Goal: Information Seeking & Learning: Learn about a topic

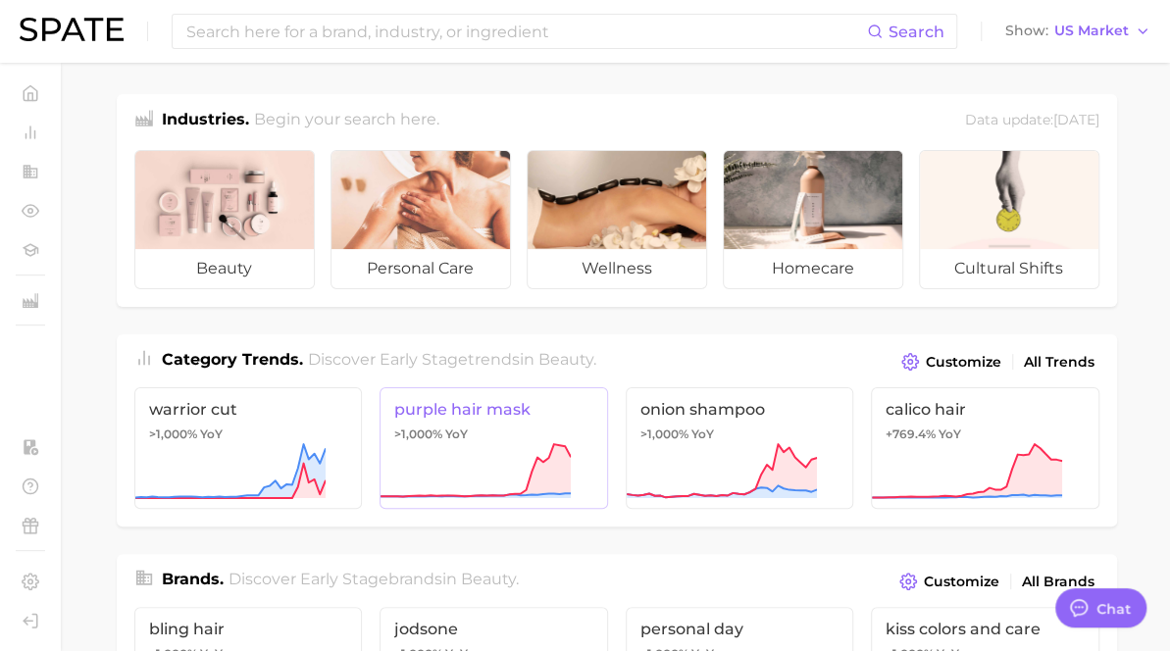
type textarea "x"
click at [487, 39] on input at bounding box center [525, 31] width 683 height 33
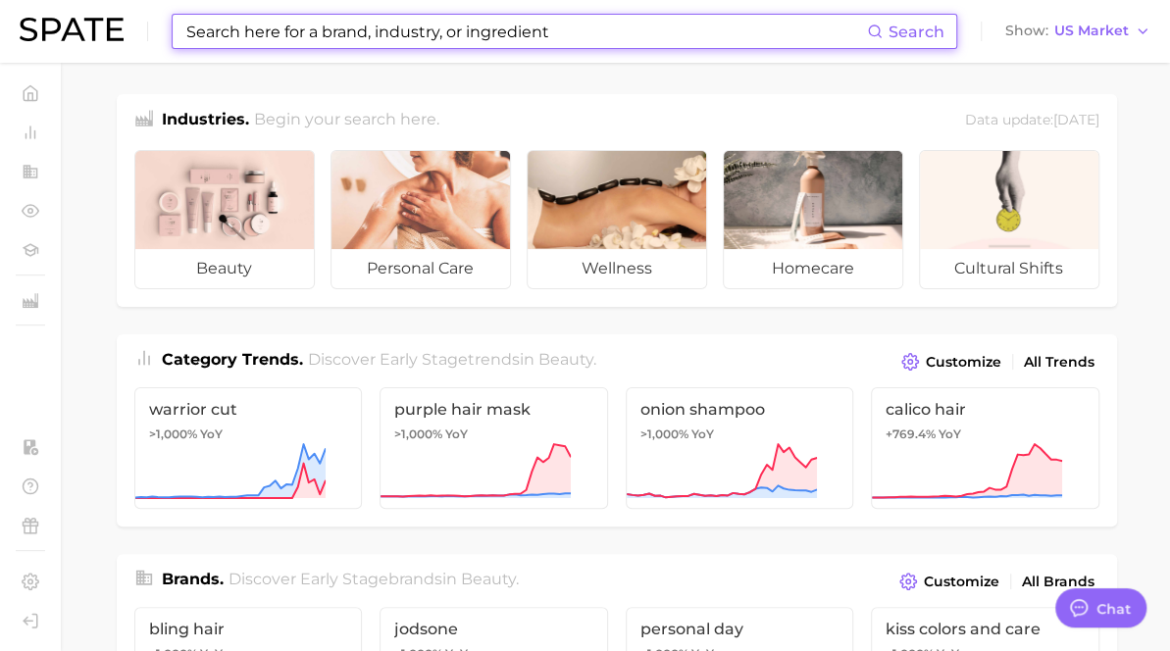
click at [487, 39] on input at bounding box center [525, 31] width 683 height 33
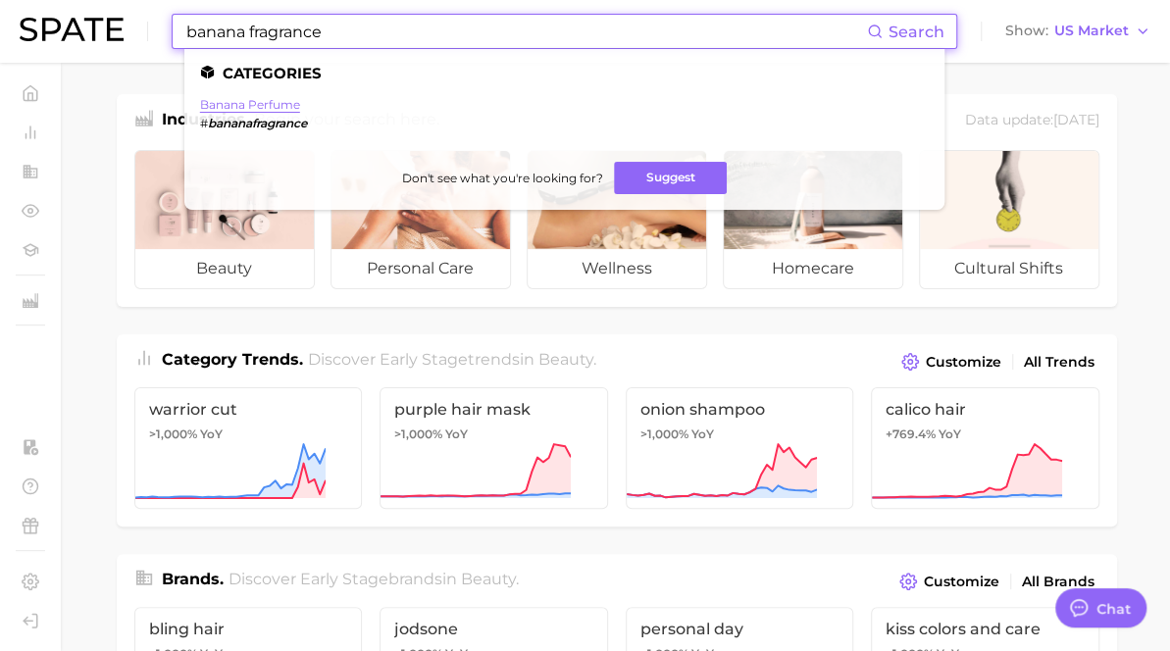
type input "banana fragrance"
click at [247, 103] on link "banana perfume" at bounding box center [250, 104] width 100 height 15
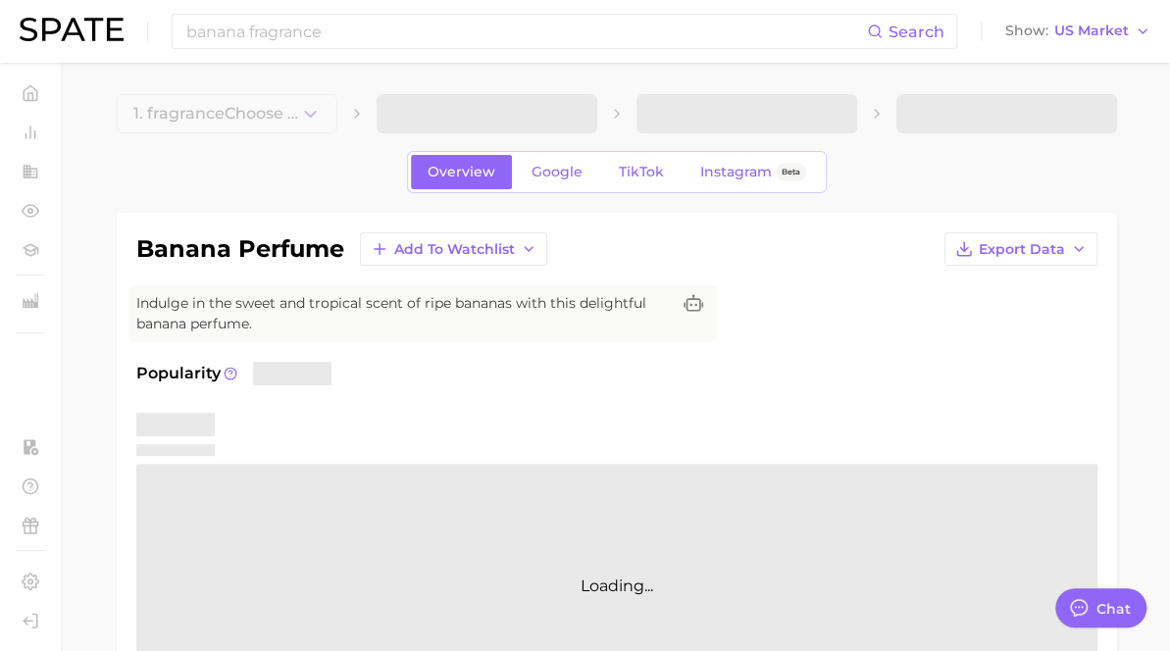
type textarea "x"
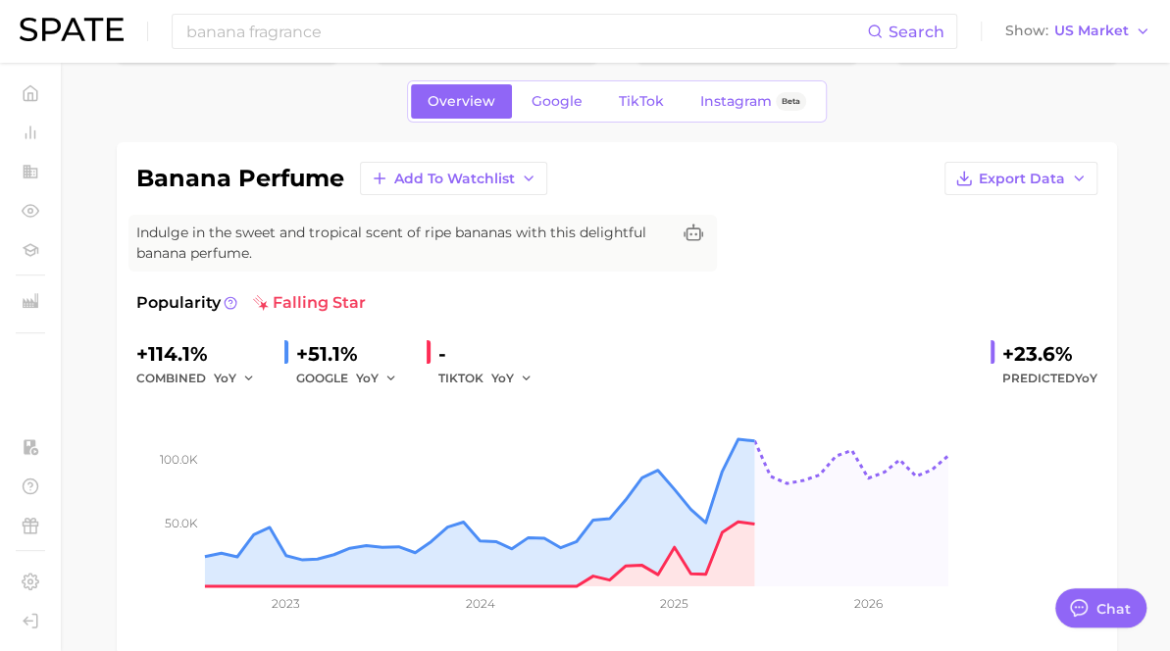
scroll to position [70, 0]
click at [398, 373] on icon "button" at bounding box center [391, 380] width 14 height 14
click at [583, 105] on span "Google" at bounding box center [557, 102] width 51 height 17
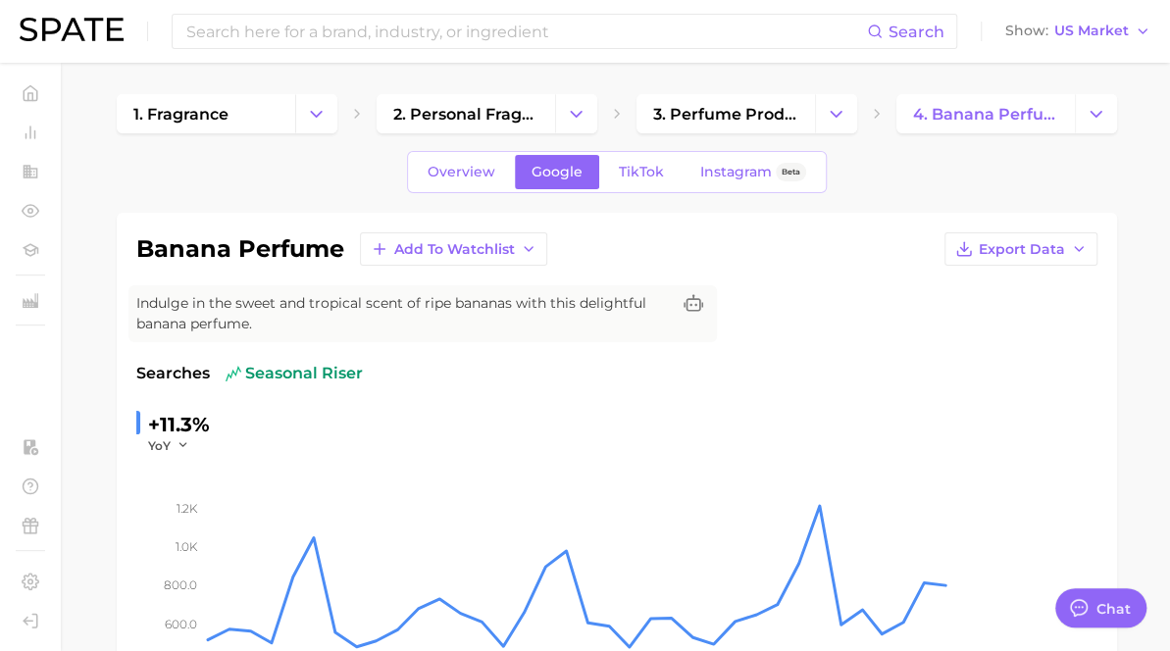
click at [586, 105] on icon "Change Category" at bounding box center [576, 114] width 21 height 21
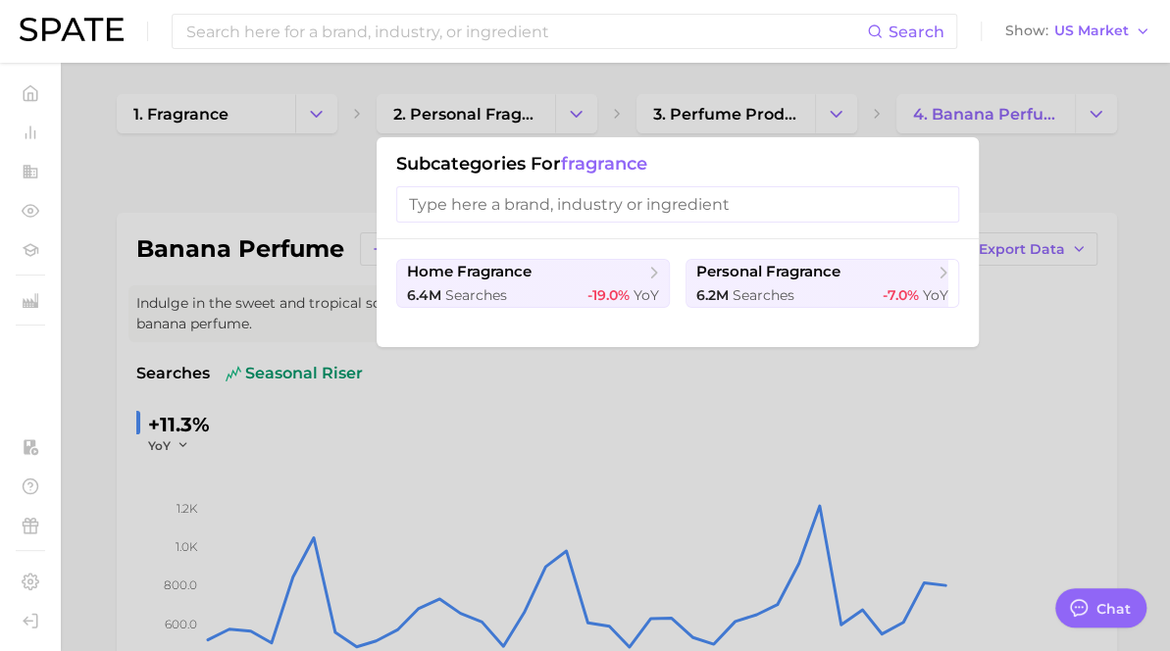
click at [663, 105] on div at bounding box center [585, 325] width 1170 height 651
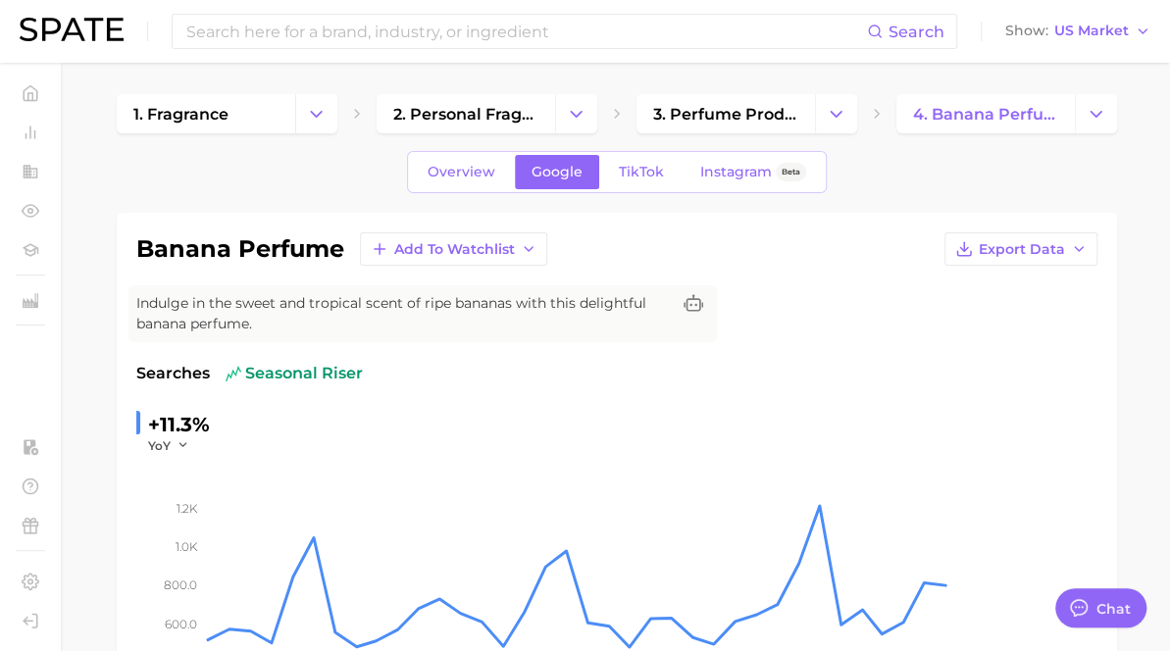
click at [586, 105] on icon "Change Category" at bounding box center [576, 114] width 21 height 21
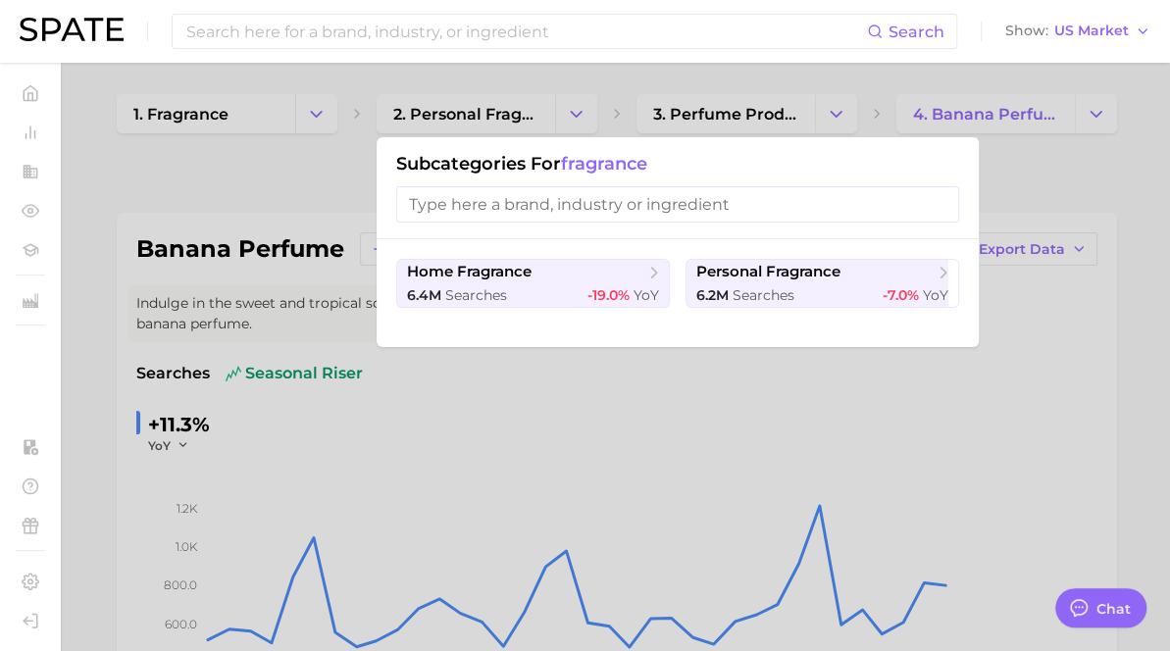
click at [733, 372] on div at bounding box center [585, 325] width 1170 height 651
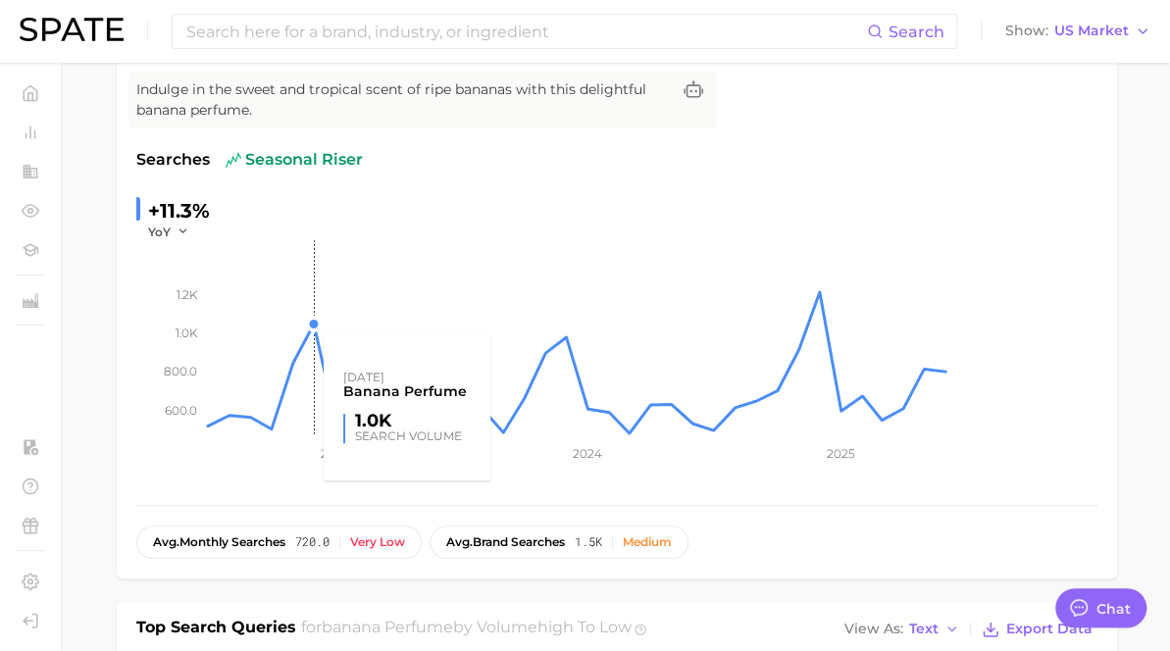
scroll to position [215, 0]
click at [171, 223] on span "YoY" at bounding box center [159, 231] width 23 height 17
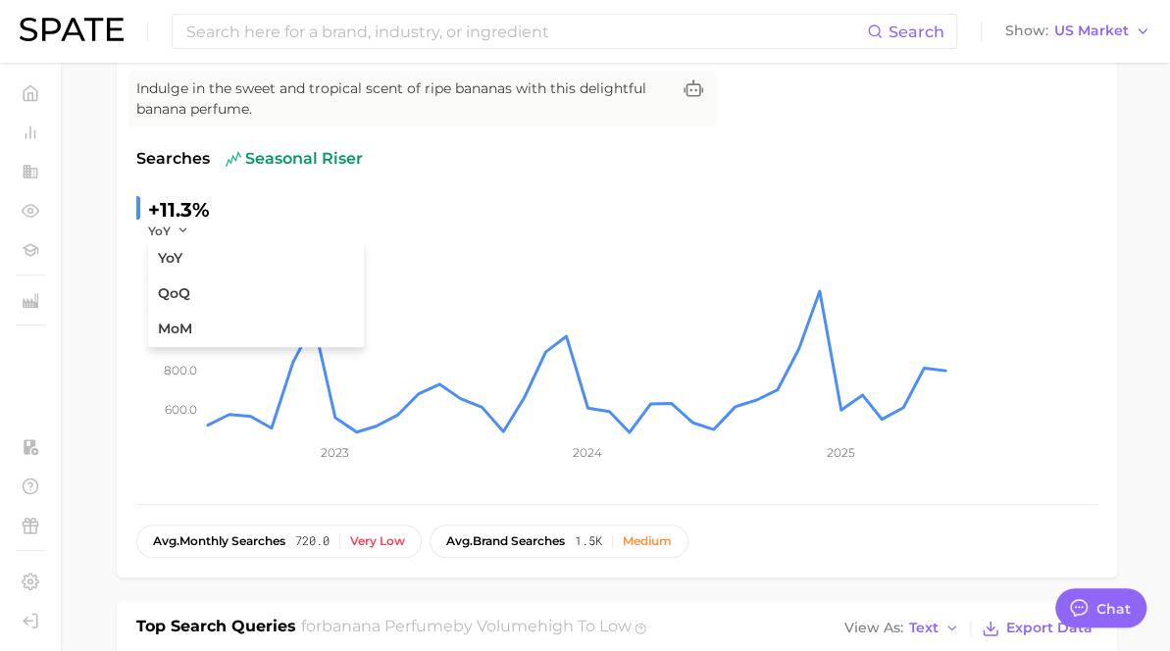
click at [457, 201] on div "+11.3% YoY YoY QoQ MoM" at bounding box center [616, 216] width 961 height 45
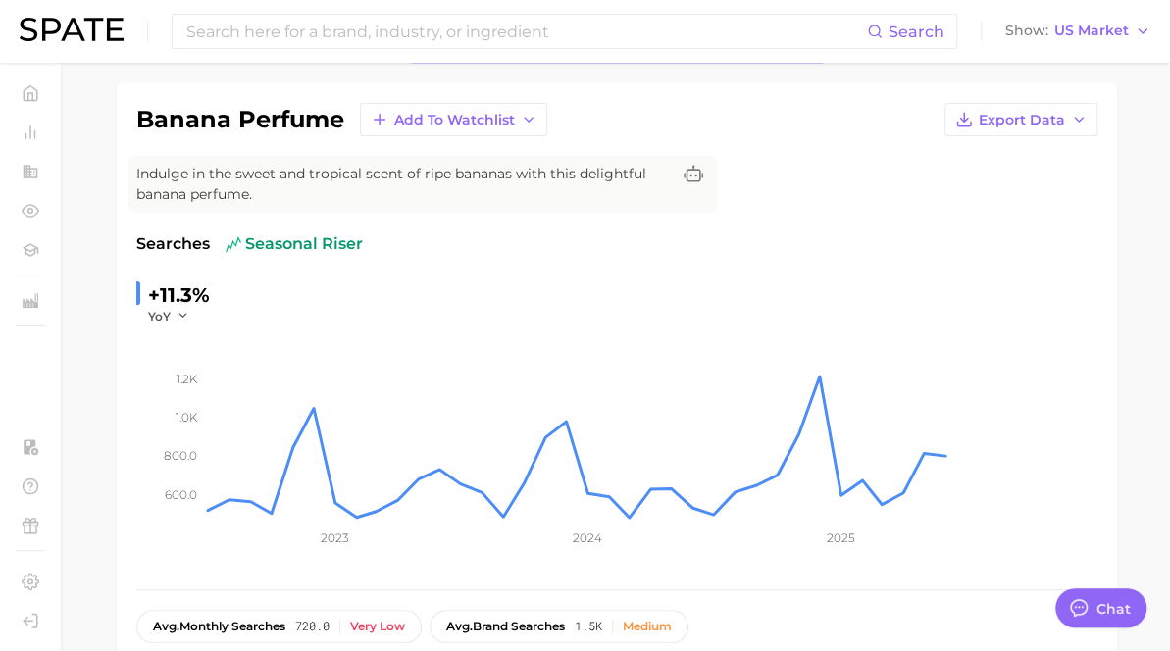
scroll to position [128, 0]
click at [1071, 218] on div "banana perfume Add to Watchlist Export Data Indulge in the sweet and tropical s…" at bounding box center [616, 374] width 961 height 540
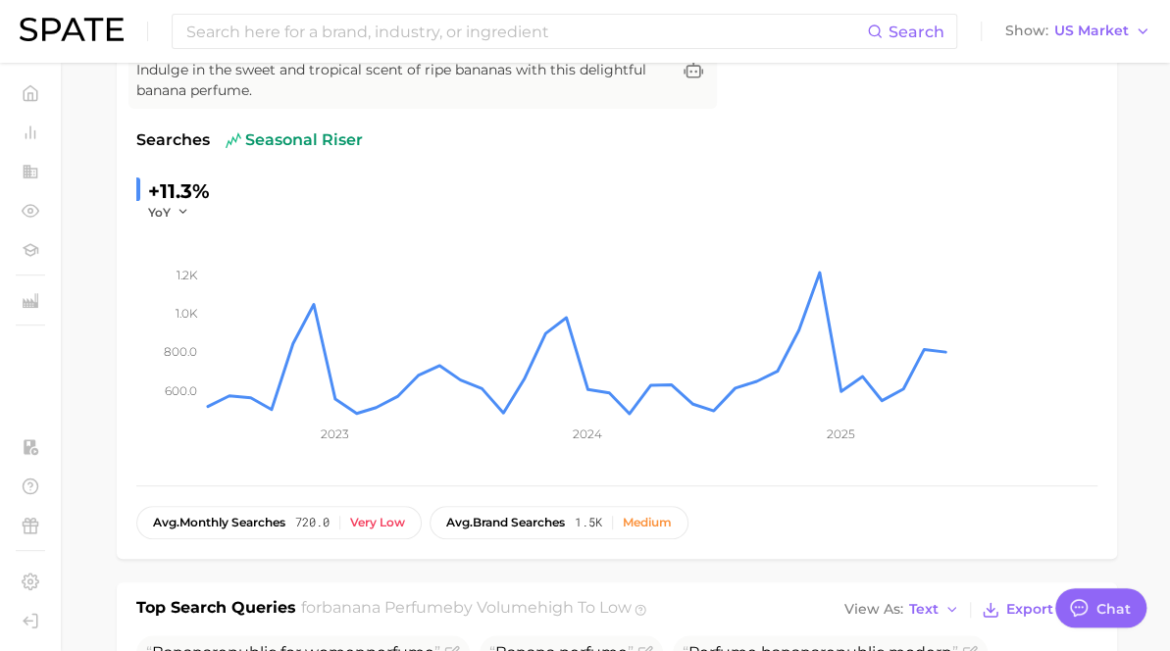
scroll to position [234, 0]
click at [190, 209] on icon "button" at bounding box center [184, 211] width 14 height 14
click at [430, 199] on div "+11.3% YoY YoY QoQ MoM" at bounding box center [616, 197] width 961 height 45
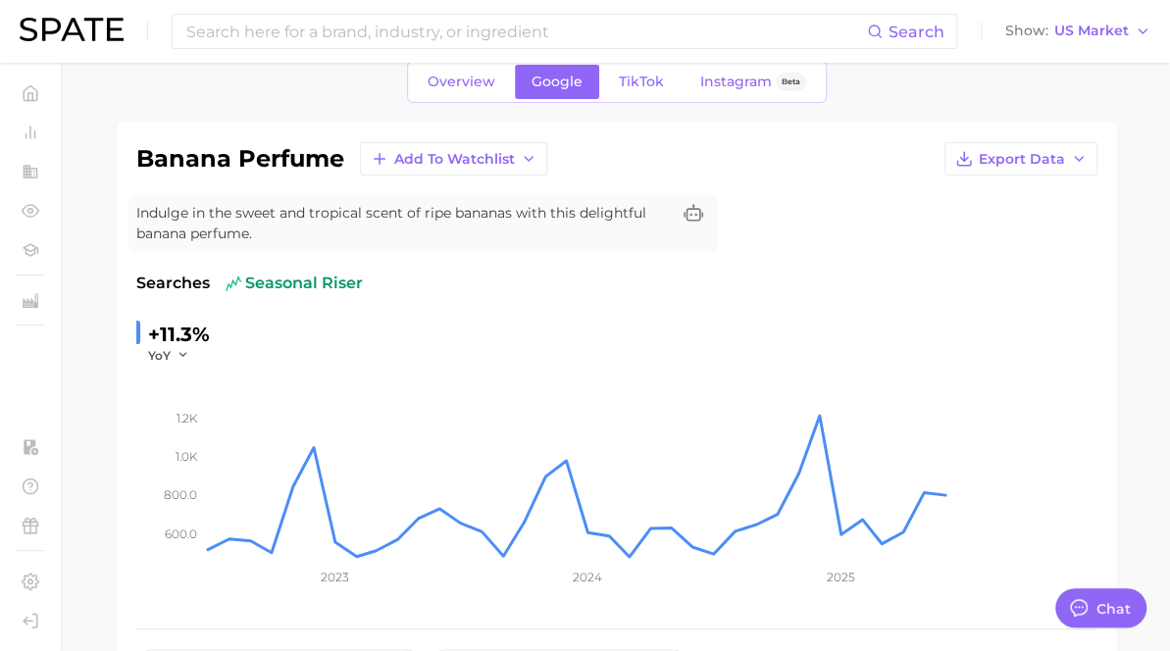
scroll to position [88, 0]
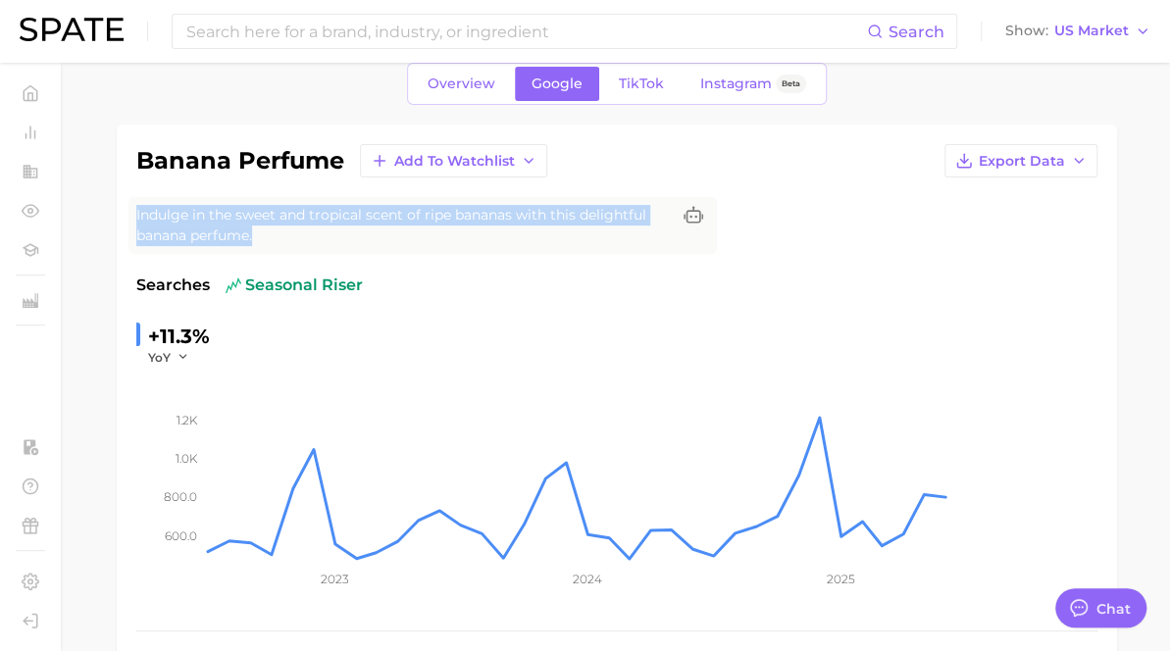
drag, startPoint x: 476, startPoint y: 238, endPoint x: 415, endPoint y: 186, distance: 80.0
click at [415, 186] on div "banana perfume Add to Watchlist Export Data Indulge in the sweet and tropical s…" at bounding box center [616, 414] width 961 height 540
click at [450, 220] on span "Indulge in the sweet and tropical scent of ripe bananas with this delightful ba…" at bounding box center [402, 225] width 533 height 41
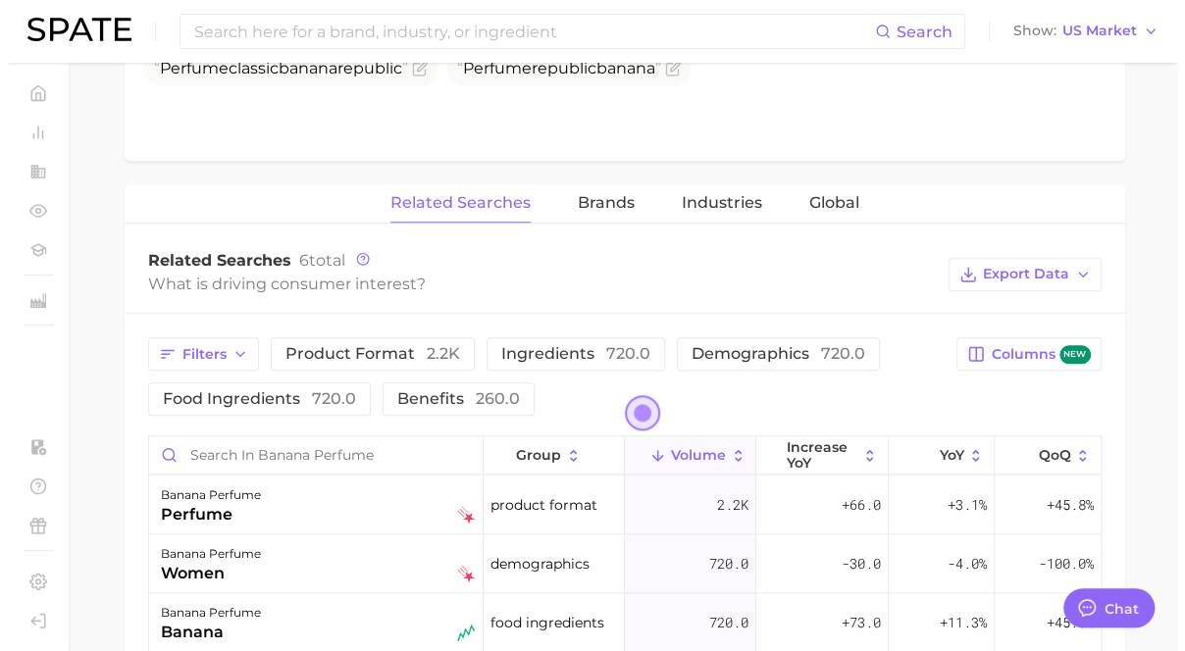
scroll to position [861, 0]
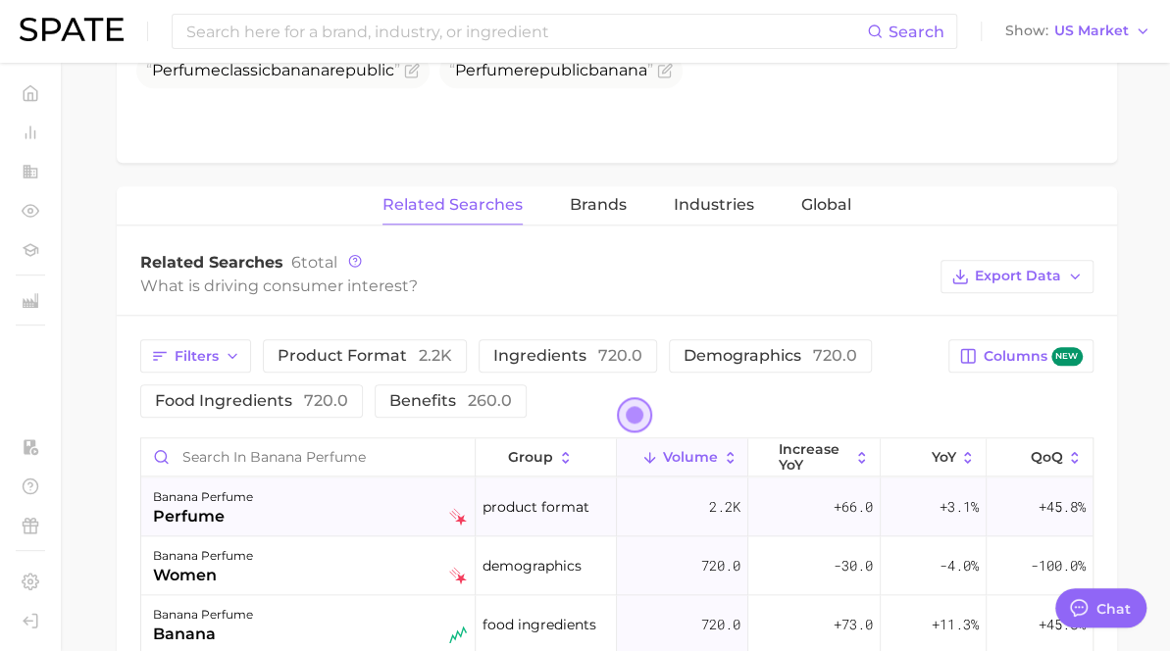
click at [467, 486] on div "banana perfume perfume" at bounding box center [310, 506] width 314 height 43
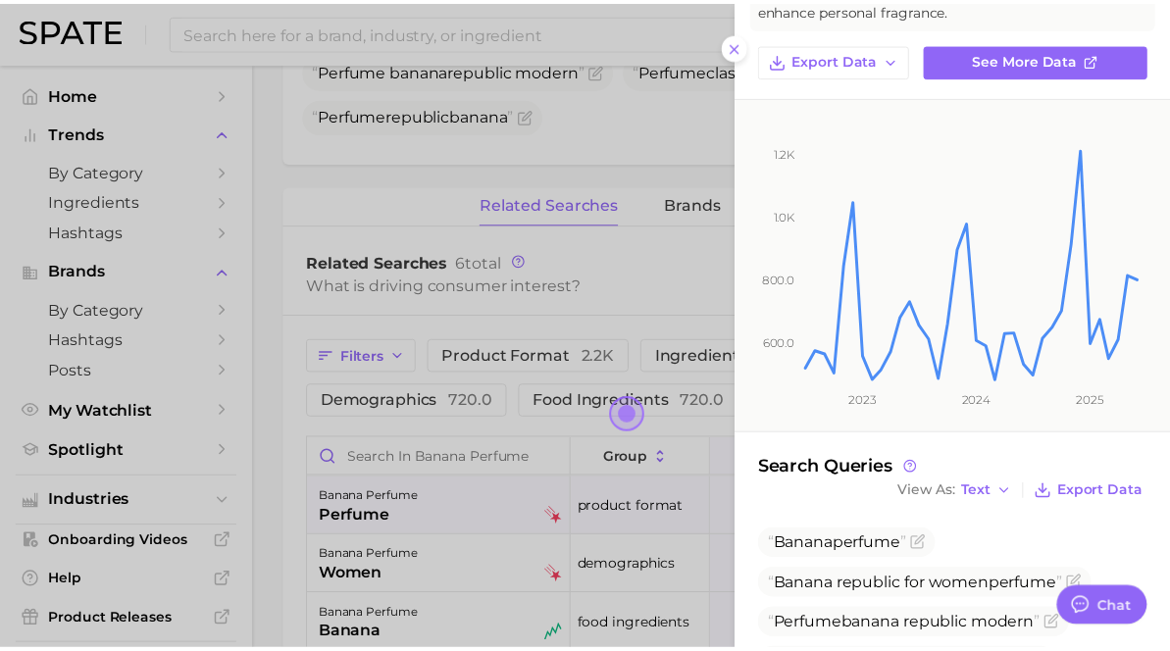
scroll to position [264, 0]
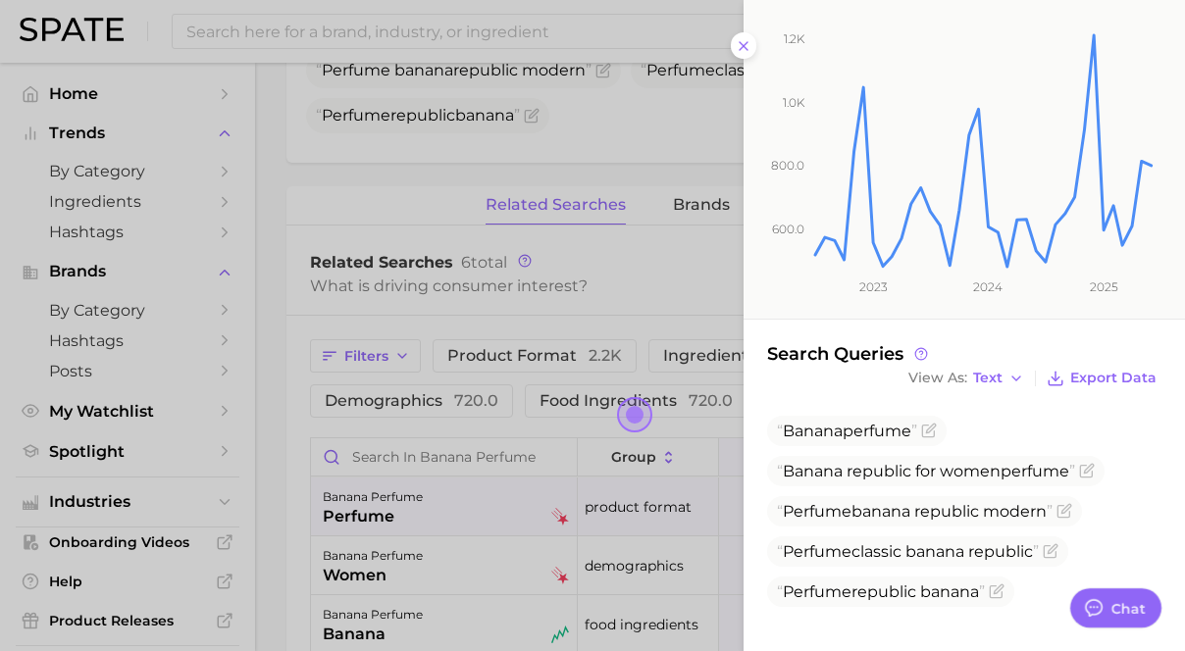
click at [744, 40] on icon "600.0 800.0 1.0k 1.2k 2023 2024 2025" at bounding box center [948, 150] width 411 height 335
click at [742, 48] on icon at bounding box center [744, 46] width 16 height 16
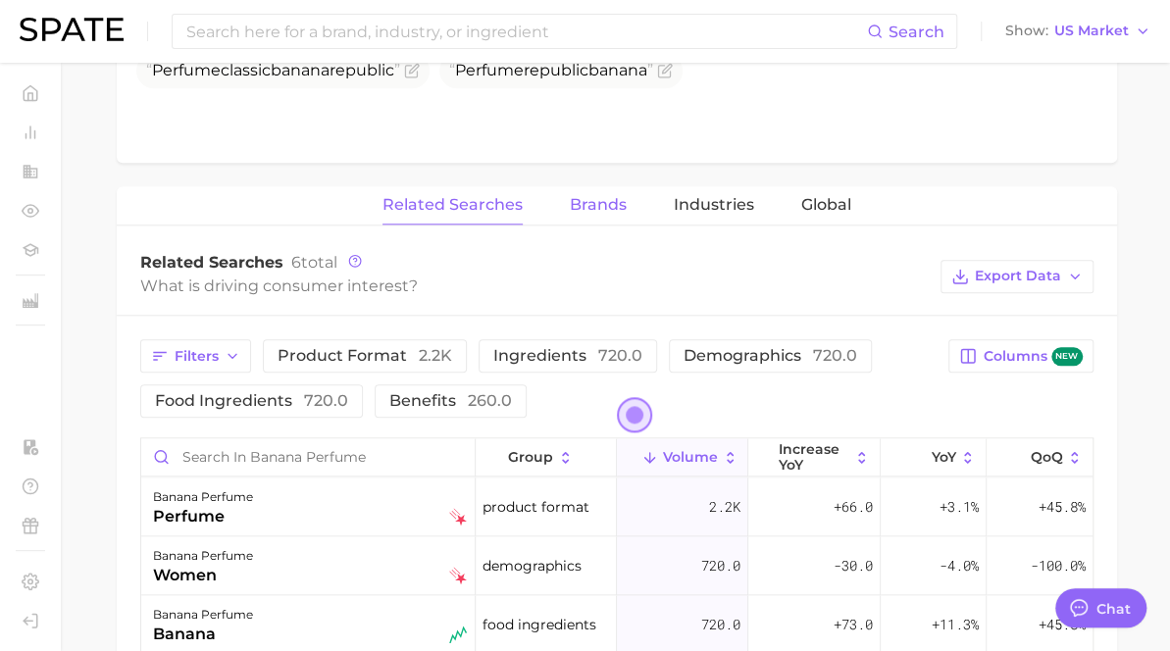
click at [627, 199] on span "Brands" at bounding box center [598, 205] width 57 height 18
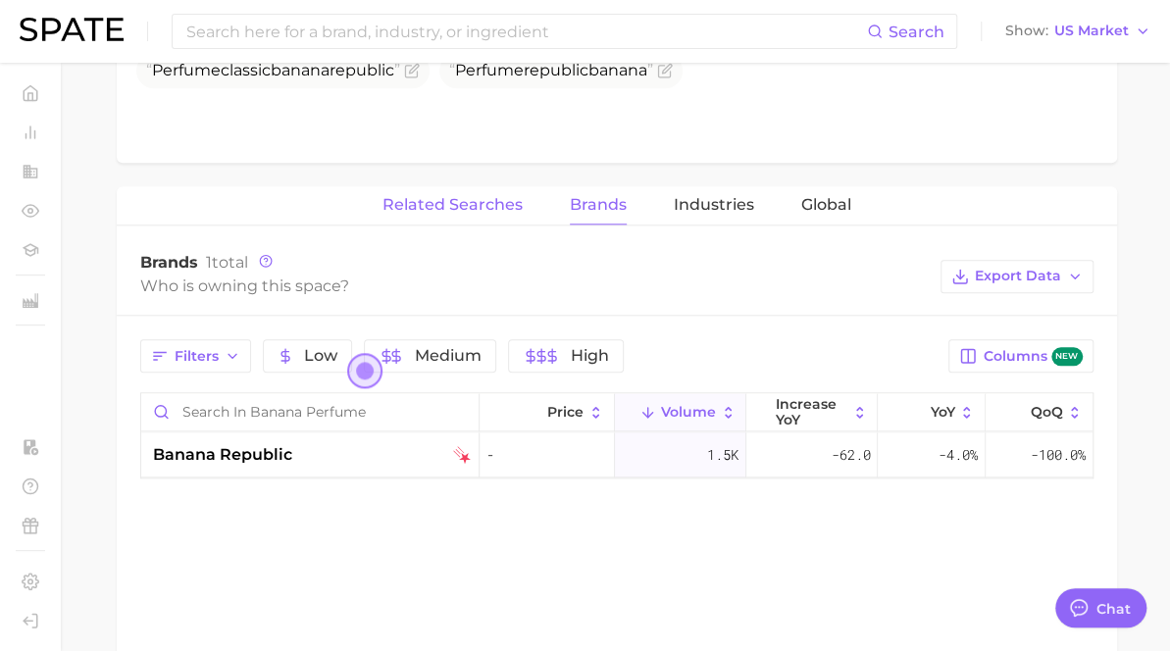
click at [523, 188] on button "Related Searches" at bounding box center [452, 205] width 140 height 38
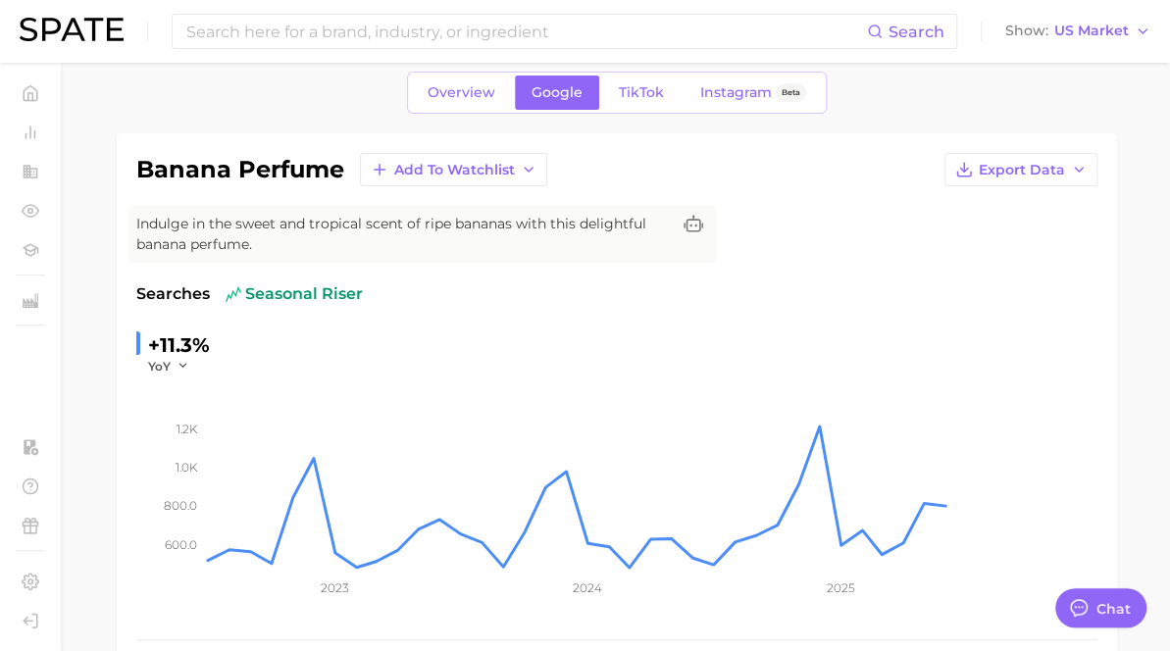
scroll to position [80, 0]
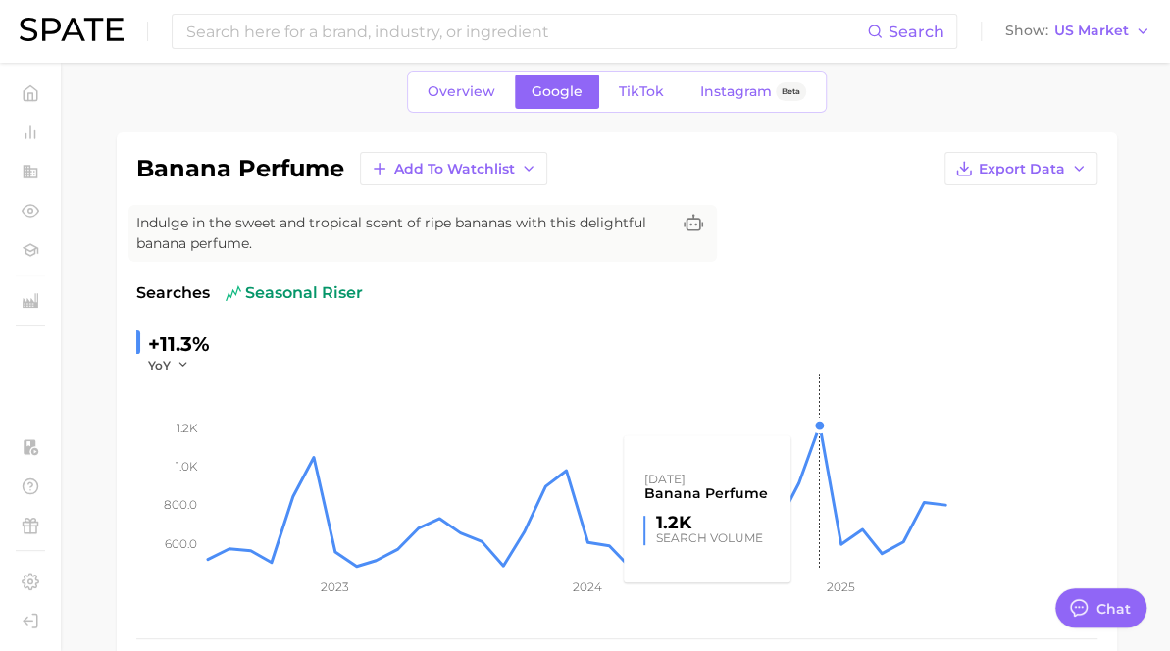
click at [949, 405] on rect at bounding box center [577, 472] width 744 height 196
click at [681, 102] on link "TikTok" at bounding box center [641, 92] width 78 height 34
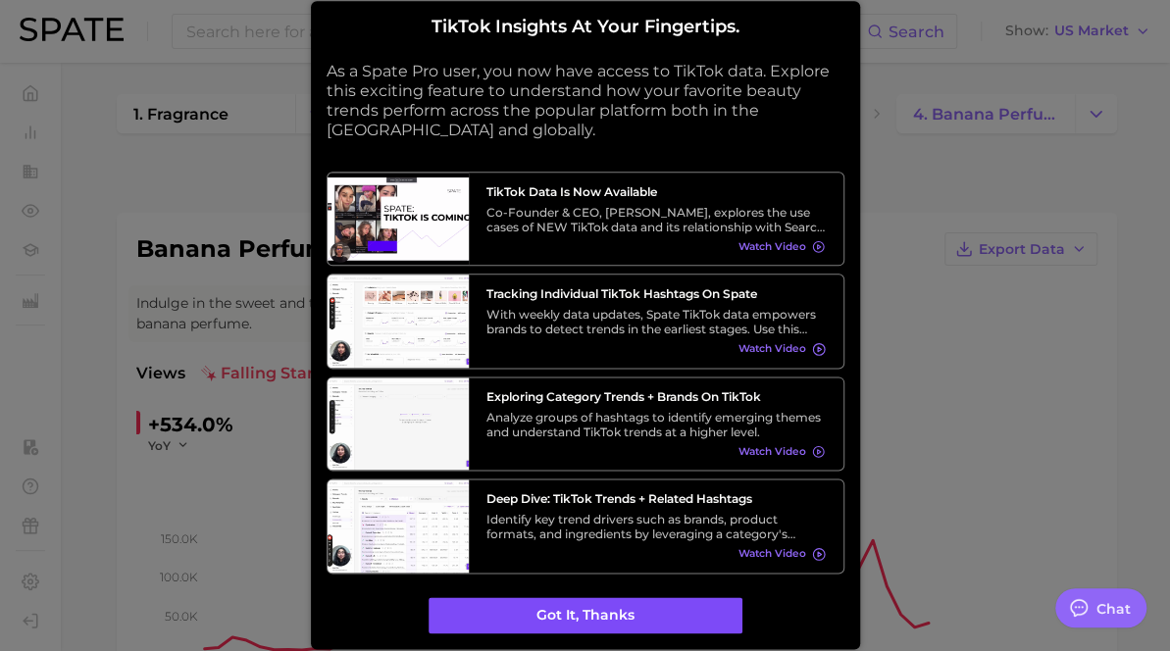
click at [654, 613] on button "Got it, thanks" at bounding box center [586, 615] width 314 height 37
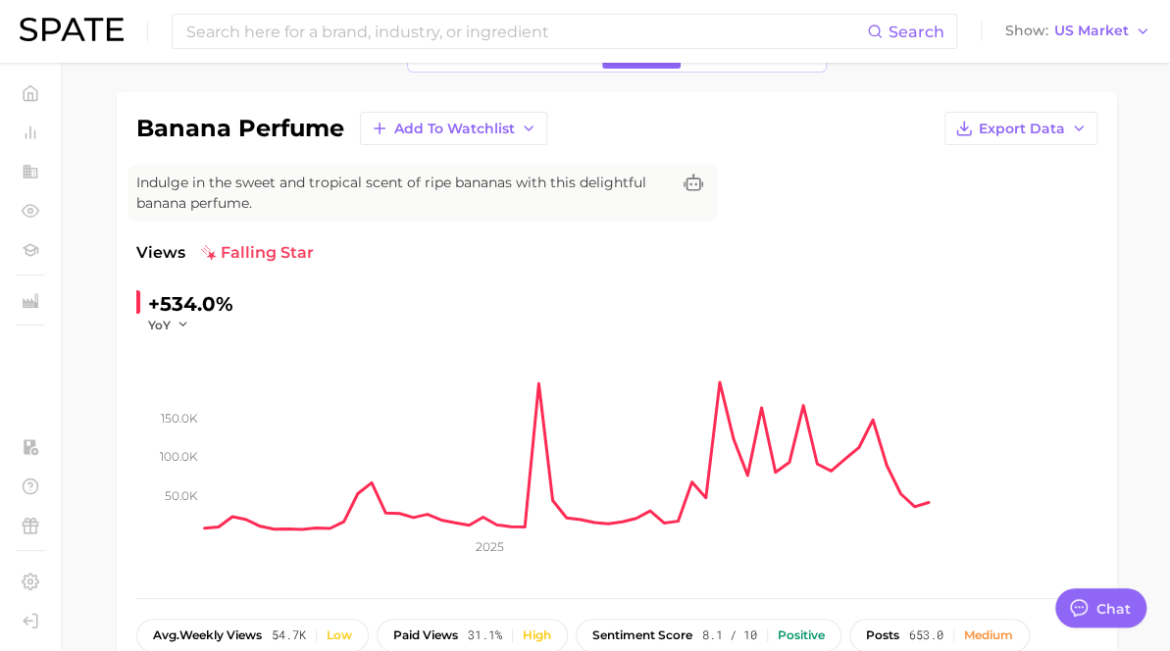
scroll to position [122, 0]
click at [1049, 295] on div "+534.0% YoY 50.0k 100.0k 150.0k 2025" at bounding box center [616, 432] width 961 height 290
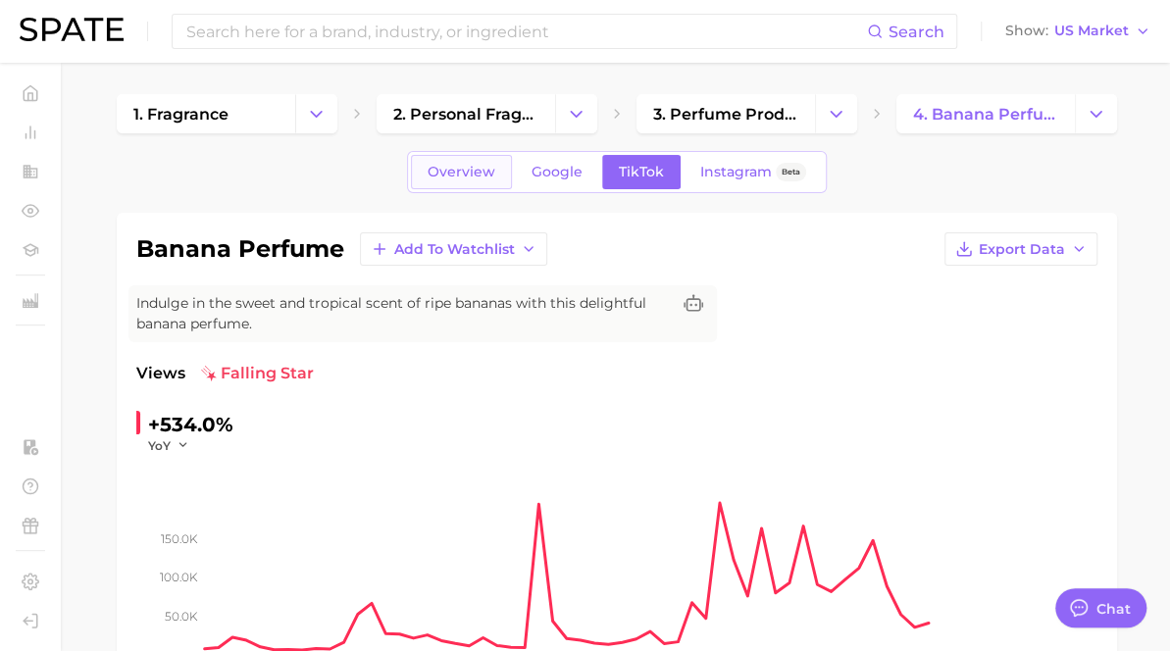
click at [512, 162] on link "Overview" at bounding box center [461, 172] width 101 height 34
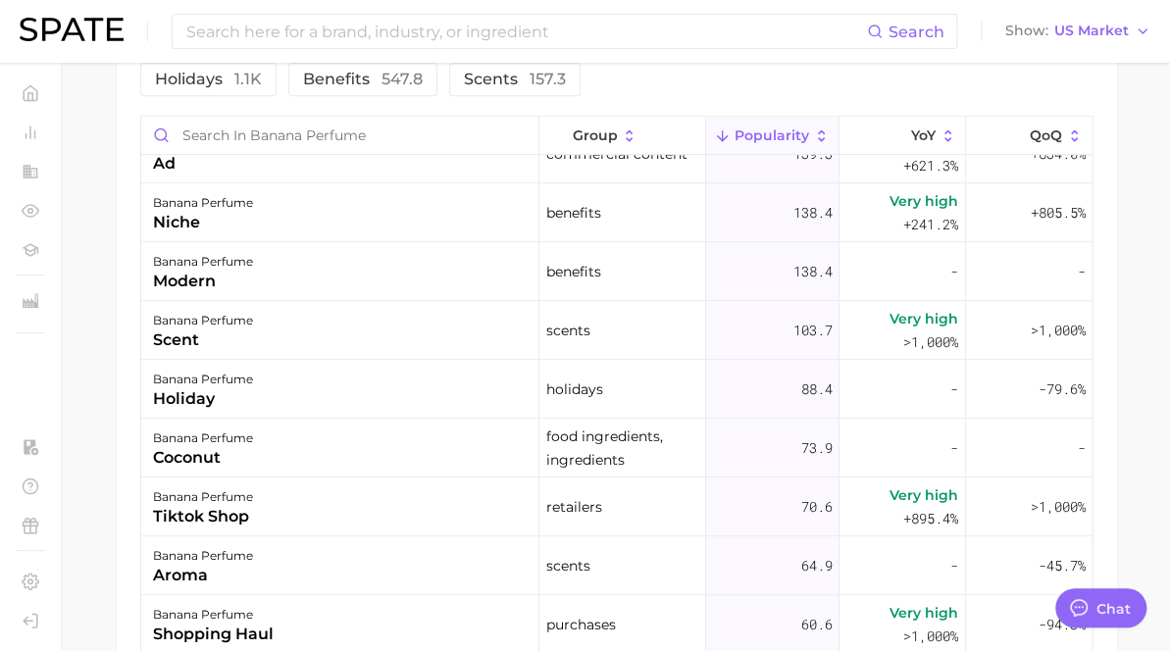
scroll to position [560, 0]
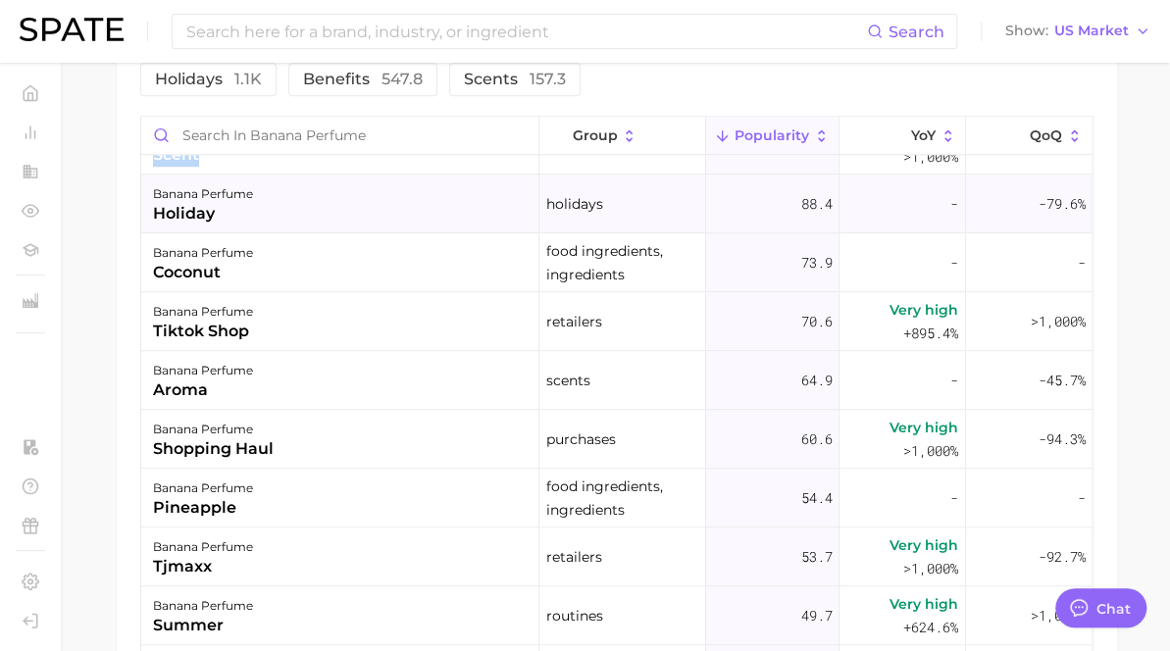
scroll to position [747, 0]
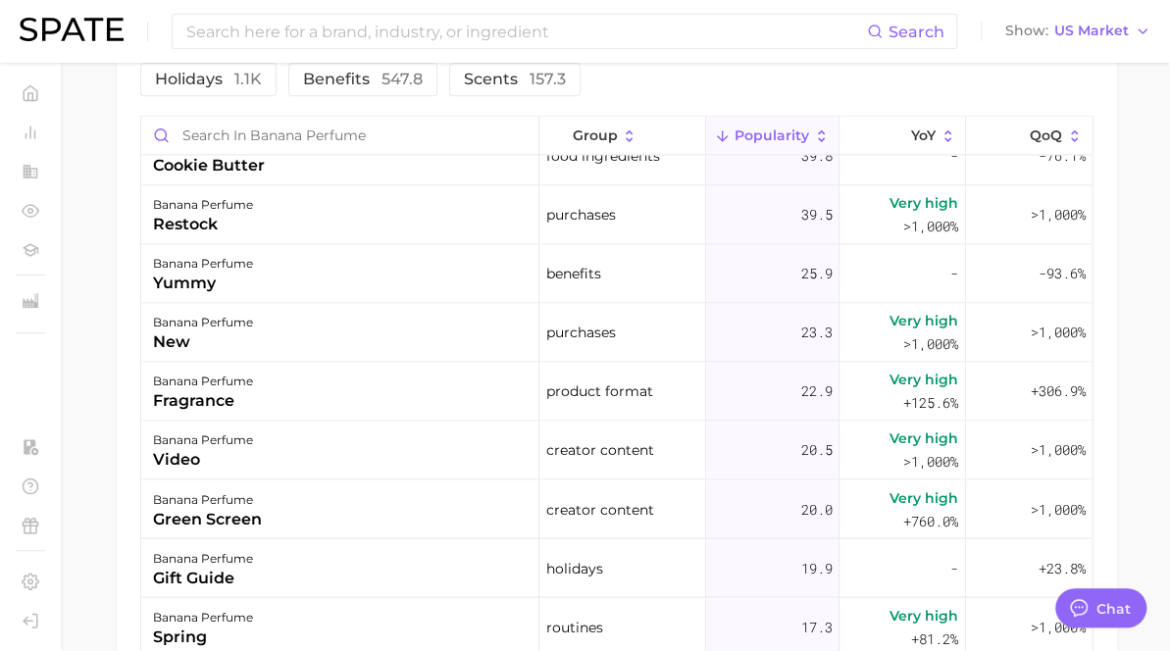
scroll to position [1384, 0]
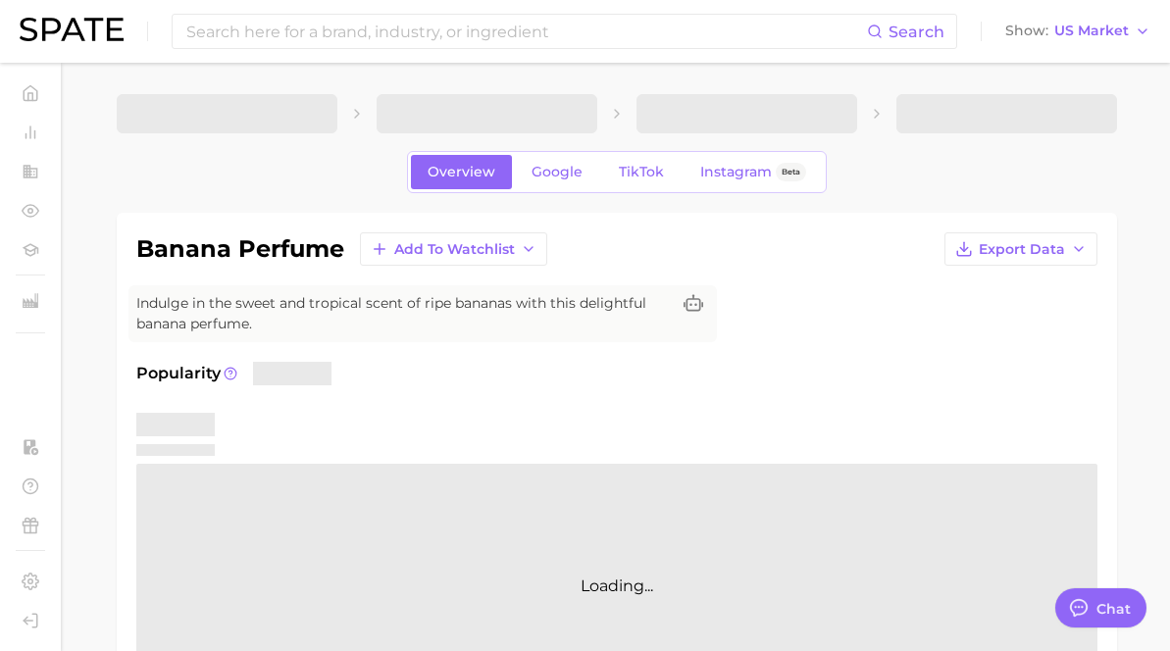
type textarea "x"
